Goal: Check status: Check status

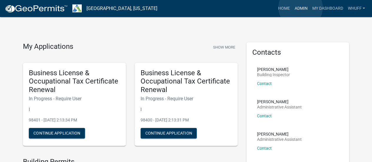
click at [301, 8] on link "Admin" at bounding box center [301, 8] width 18 height 11
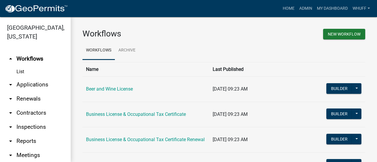
click at [29, 88] on link "arrow_drop_down Applications" at bounding box center [35, 85] width 71 height 14
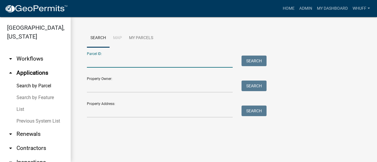
click at [123, 61] on input "Parcel ID:" at bounding box center [160, 62] width 146 height 12
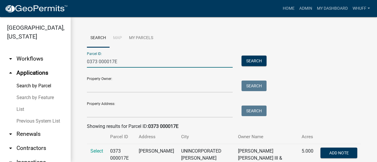
scroll to position [19, 0]
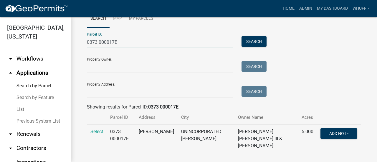
type input "0373 000017E"
click at [99, 131] on span "Select" at bounding box center [96, 132] width 13 height 6
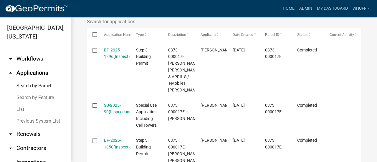
scroll to position [206, 0]
